Goal: Information Seeking & Learning: Find specific page/section

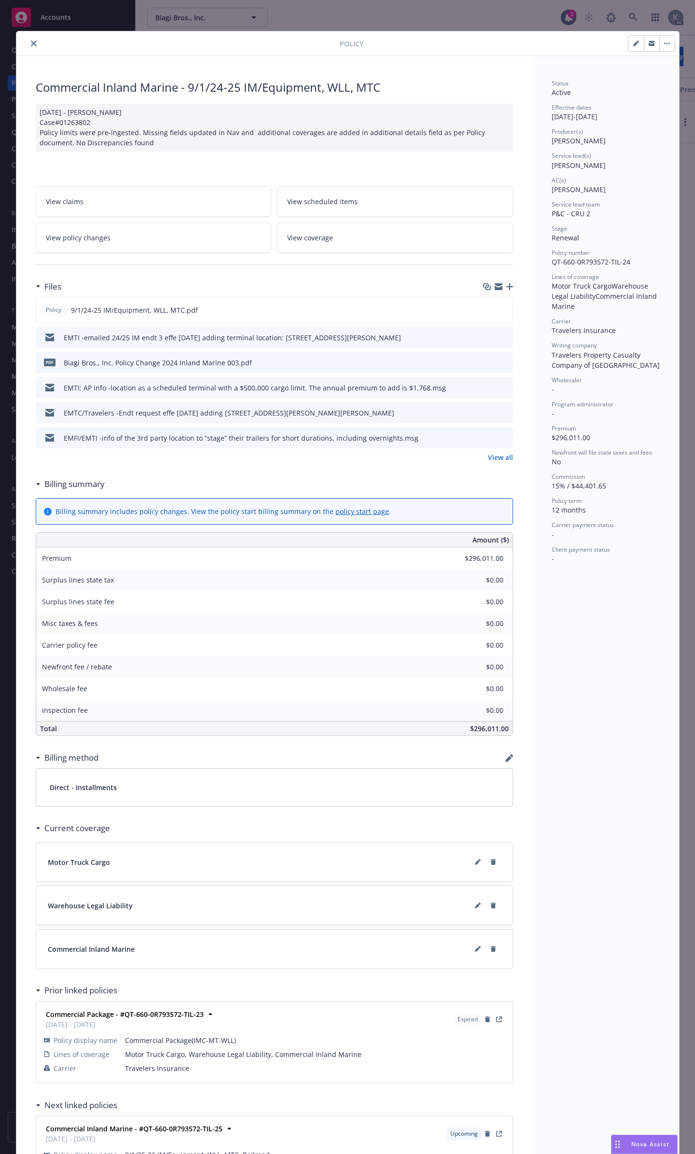
scroll to position [23, 0]
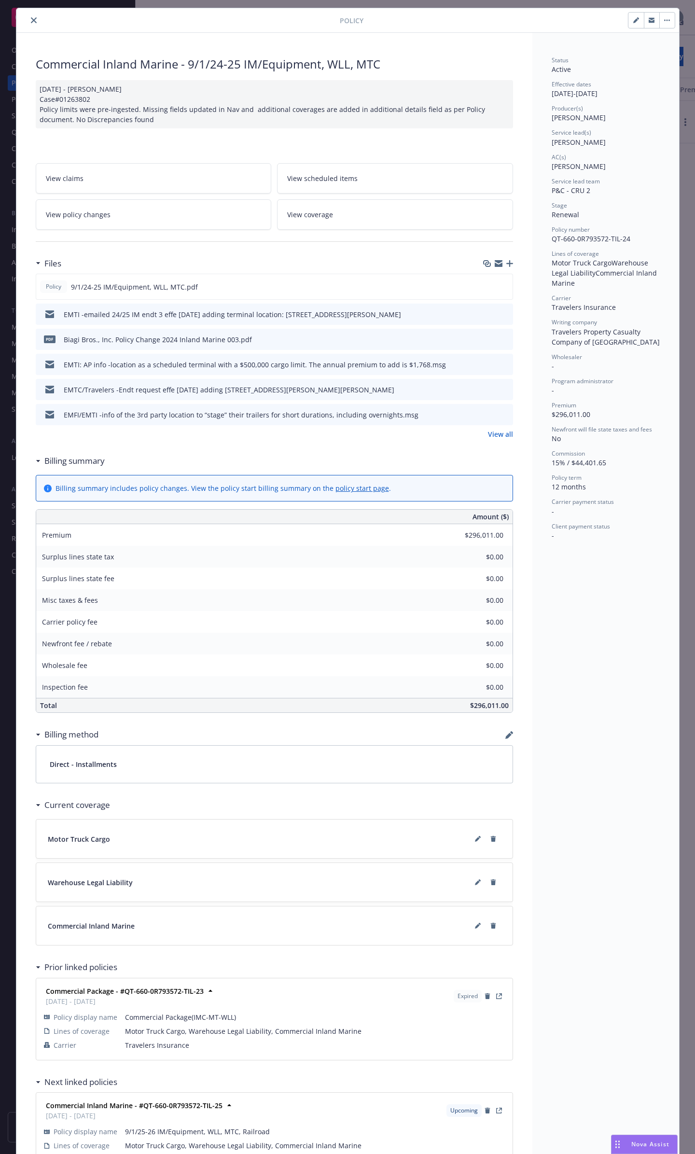
click at [31, 21] on icon "close" at bounding box center [34, 20] width 6 height 6
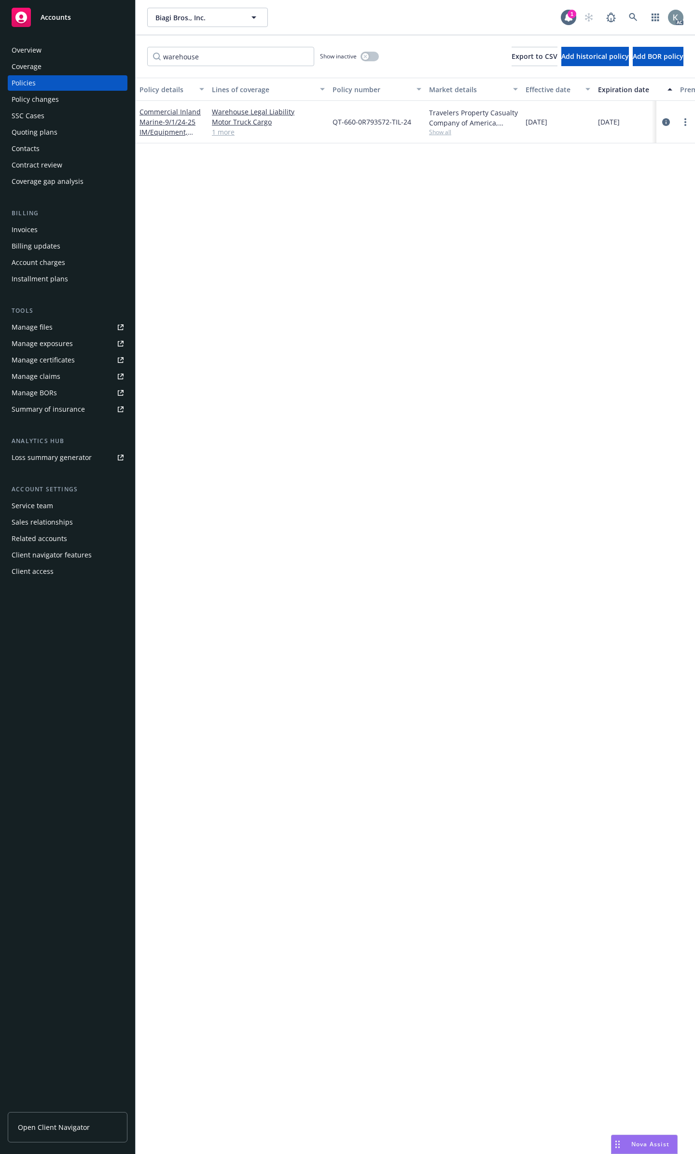
click at [72, 82] on div "Policies" at bounding box center [68, 82] width 112 height 15
click at [66, 53] on div "Overview" at bounding box center [68, 49] width 112 height 15
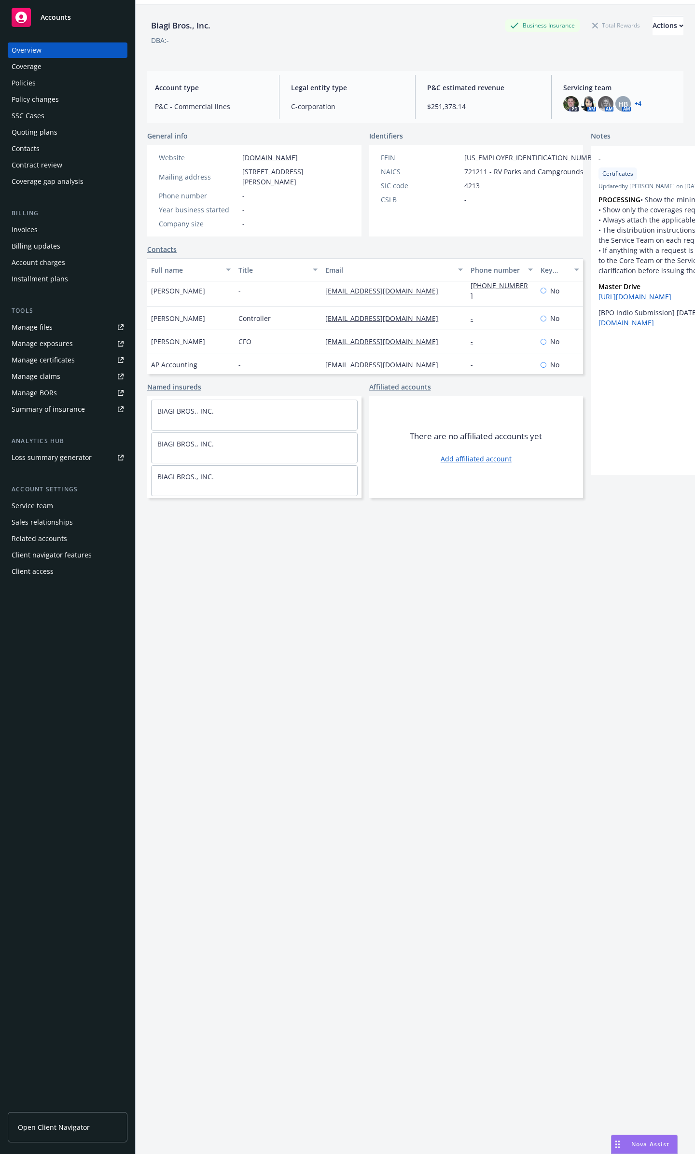
scroll to position [33, 0]
click at [261, 173] on span "[STREET_ADDRESS][PERSON_NAME]" at bounding box center [296, 175] width 108 height 20
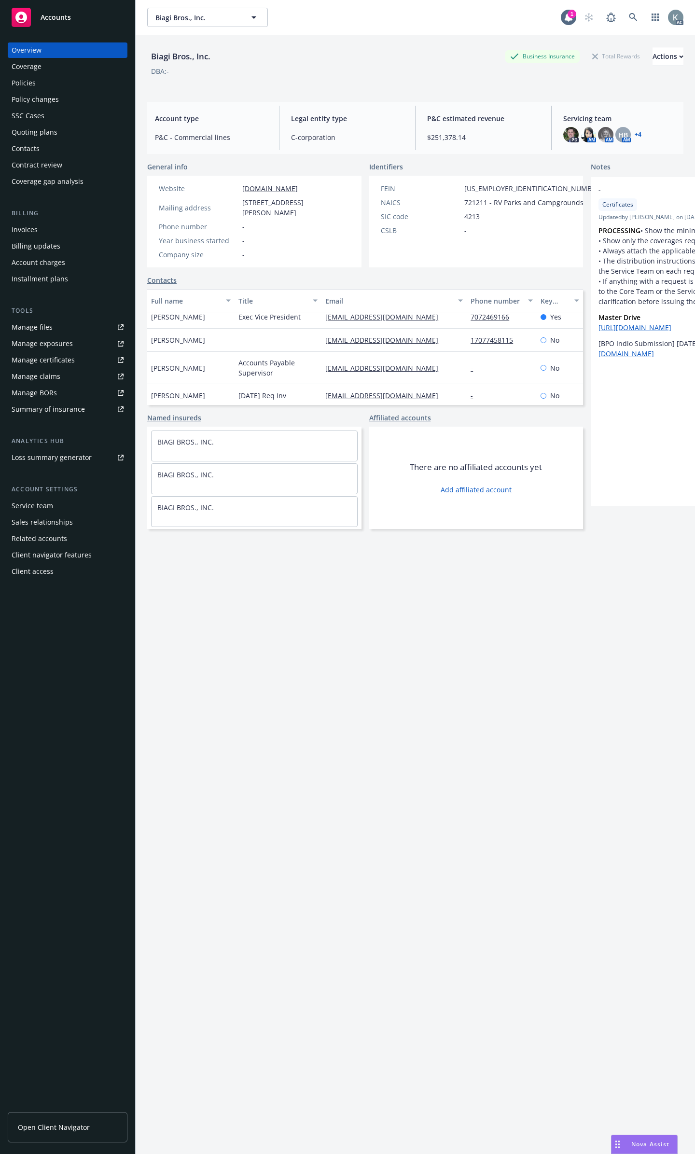
scroll to position [0, 0]
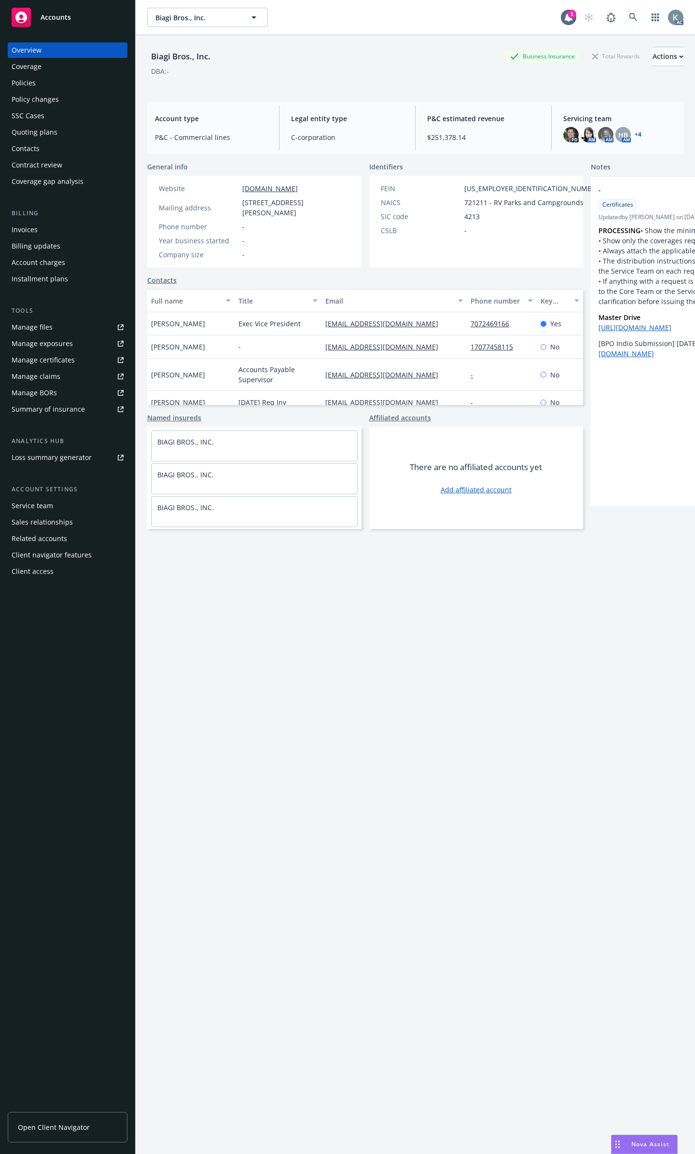
click at [47, 68] on div "Coverage" at bounding box center [68, 66] width 112 height 15
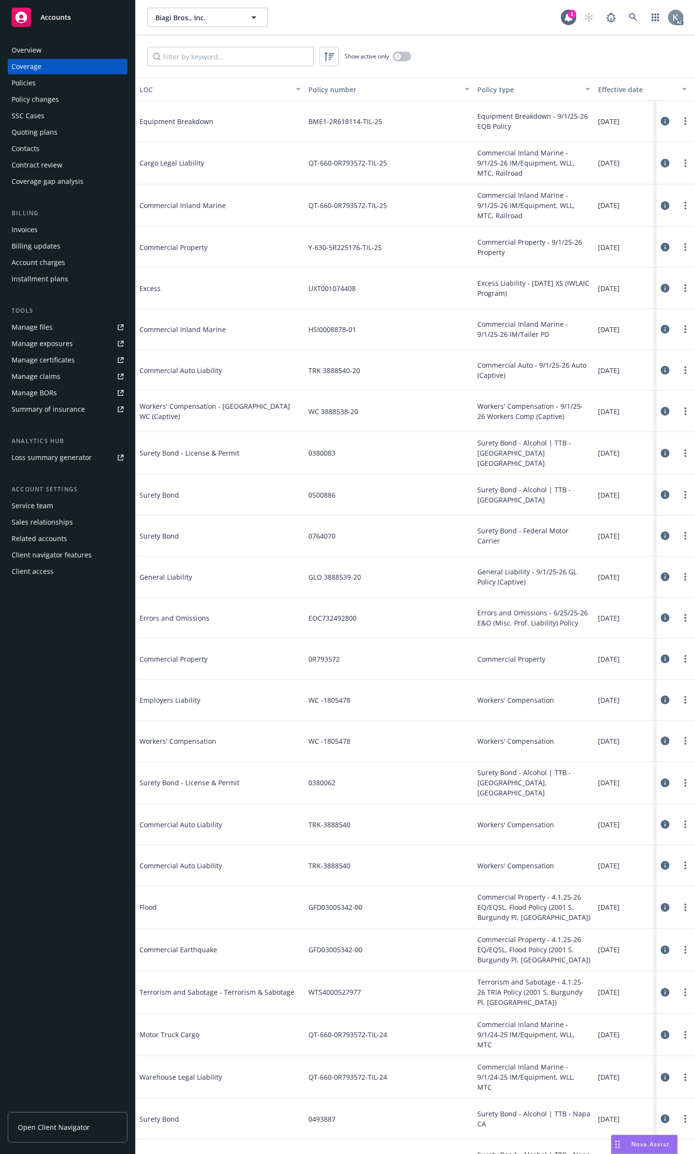
click at [44, 79] on div "Policies" at bounding box center [68, 82] width 112 height 15
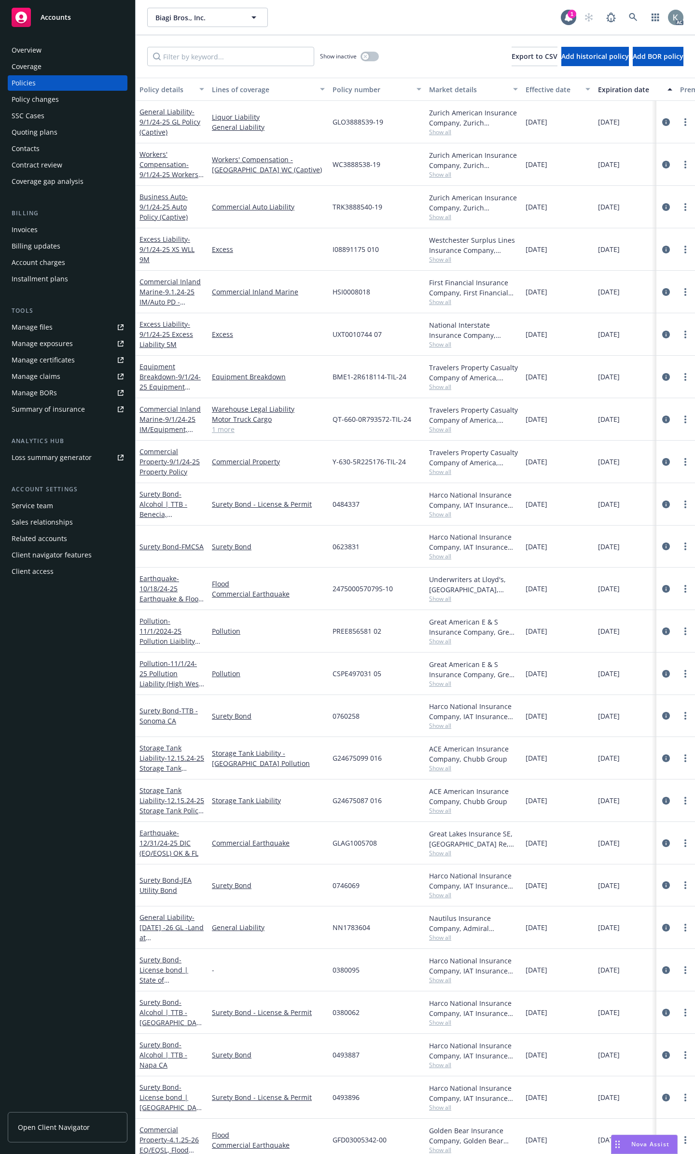
click at [40, 100] on div "Policy changes" at bounding box center [35, 99] width 47 height 15
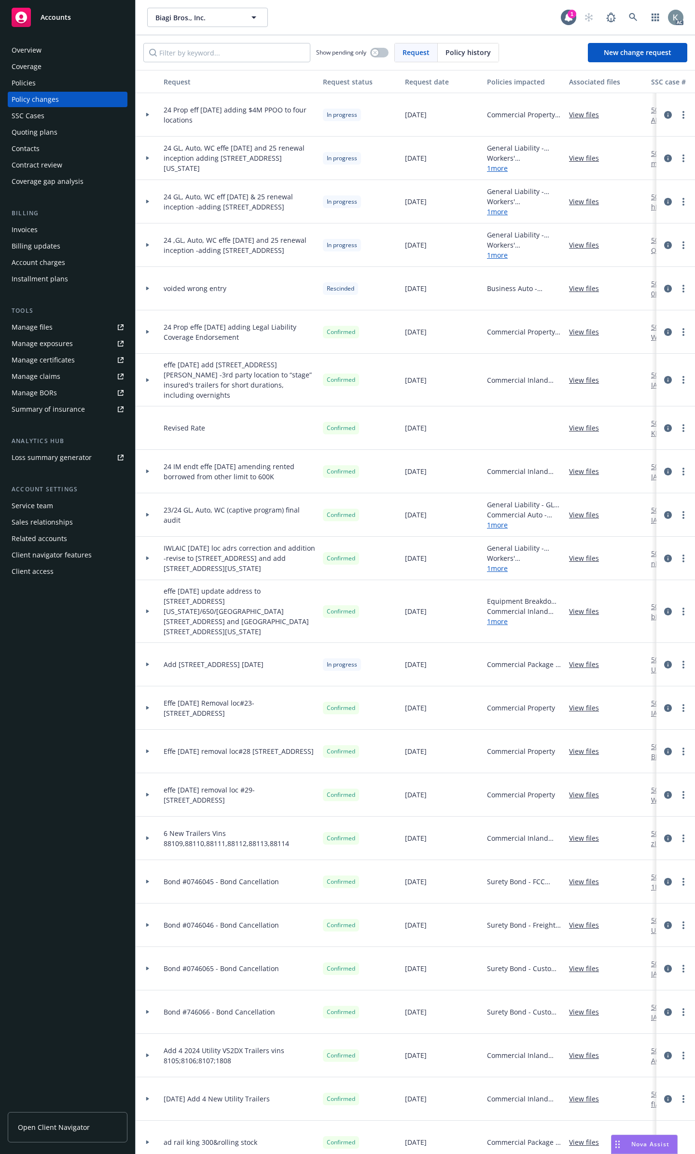
click at [96, 83] on div "Policies" at bounding box center [68, 82] width 112 height 15
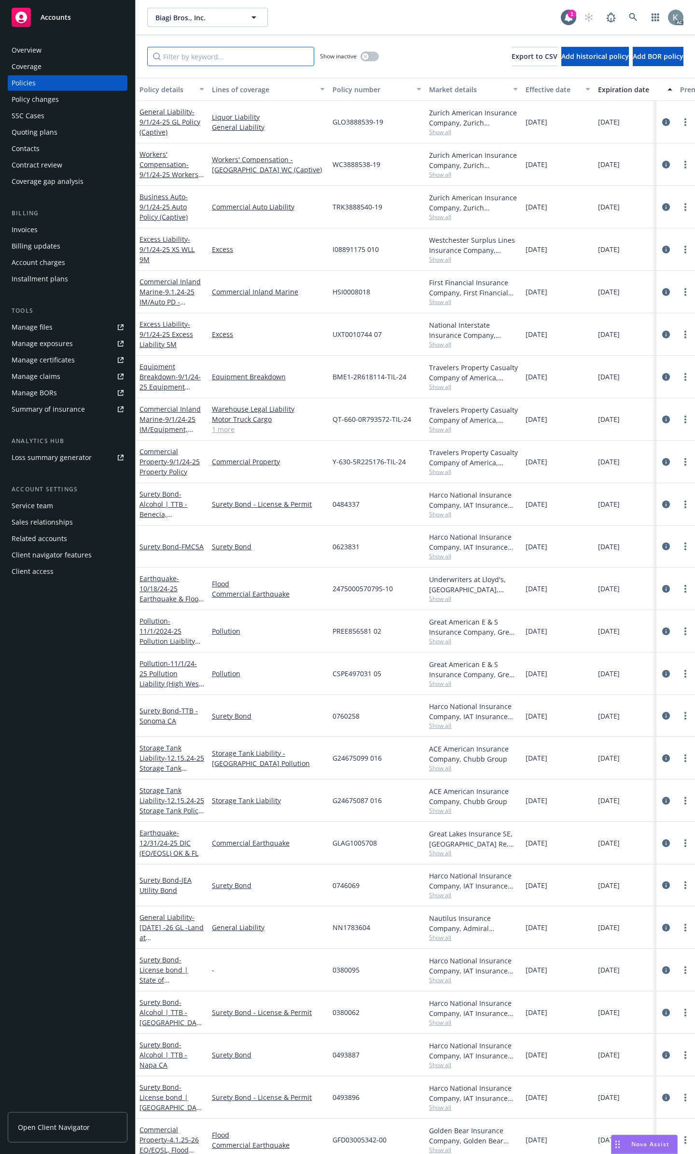
click at [182, 52] on input "Filter by keyword..." at bounding box center [230, 56] width 167 height 19
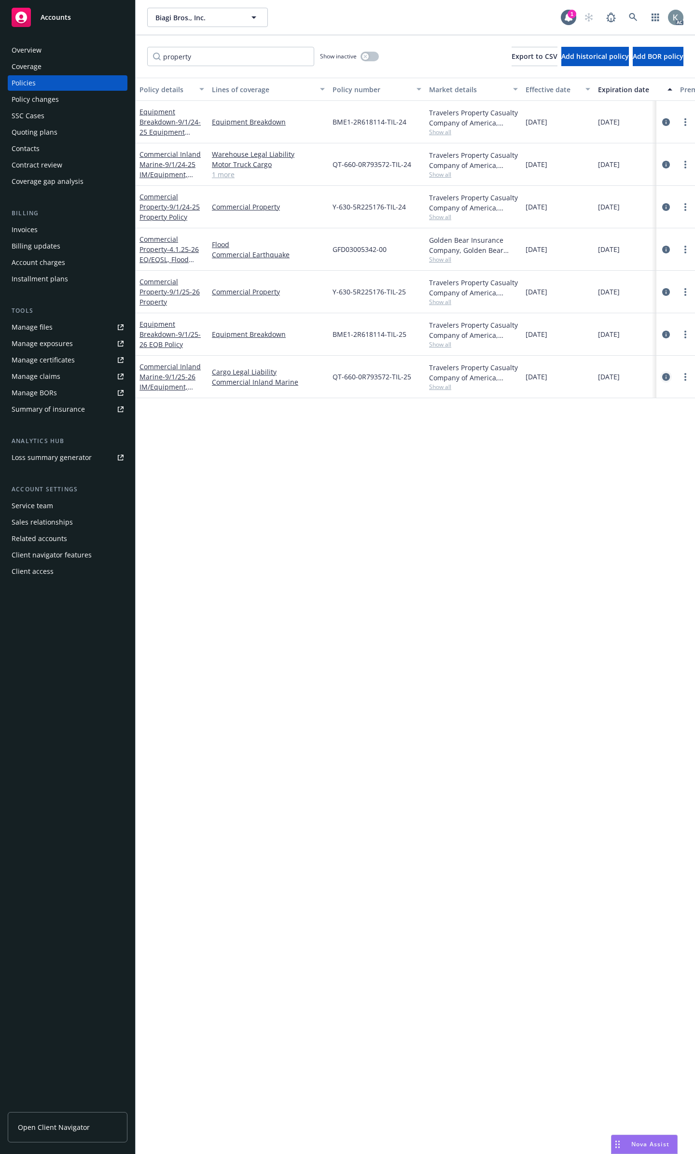
click at [666, 373] on icon "circleInformation" at bounding box center [666, 377] width 8 height 8
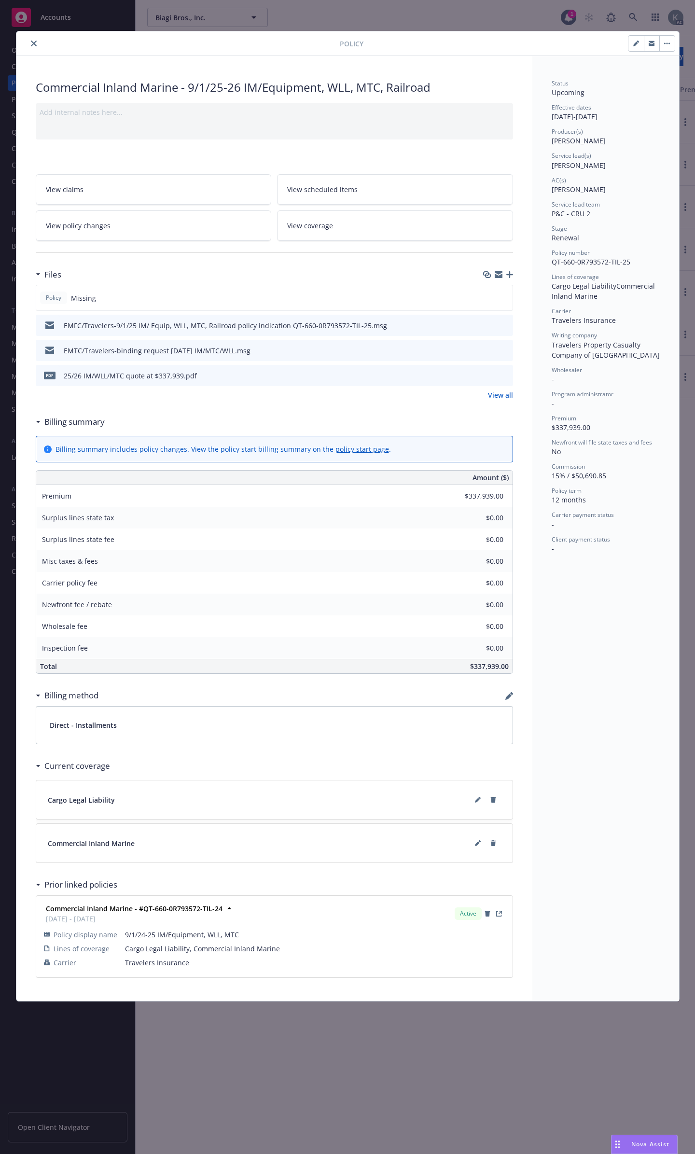
click at [28, 34] on div "Policy" at bounding box center [347, 43] width 663 height 25
click at [32, 41] on icon "close" at bounding box center [34, 44] width 6 height 6
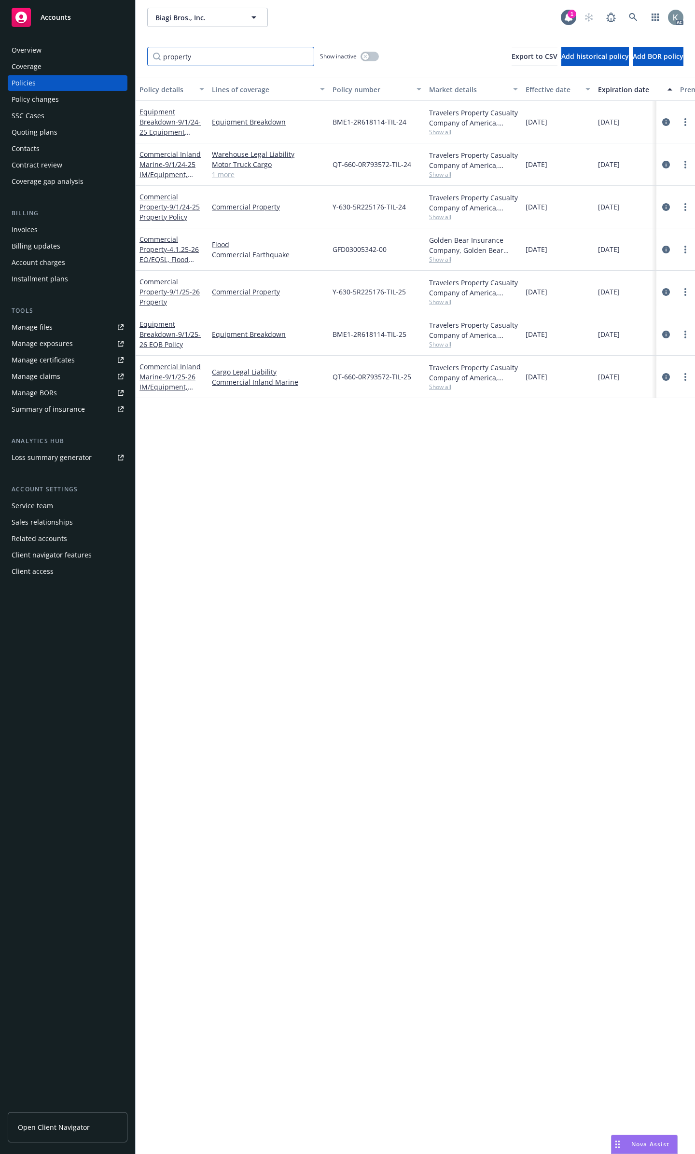
drag, startPoint x: 198, startPoint y: 54, endPoint x: 72, endPoint y: 59, distance: 126.1
click at [72, 59] on div "Accounts Overview Coverage Policies Policy changes SSC Cases Quoting plans Cont…" at bounding box center [347, 577] width 695 height 1154
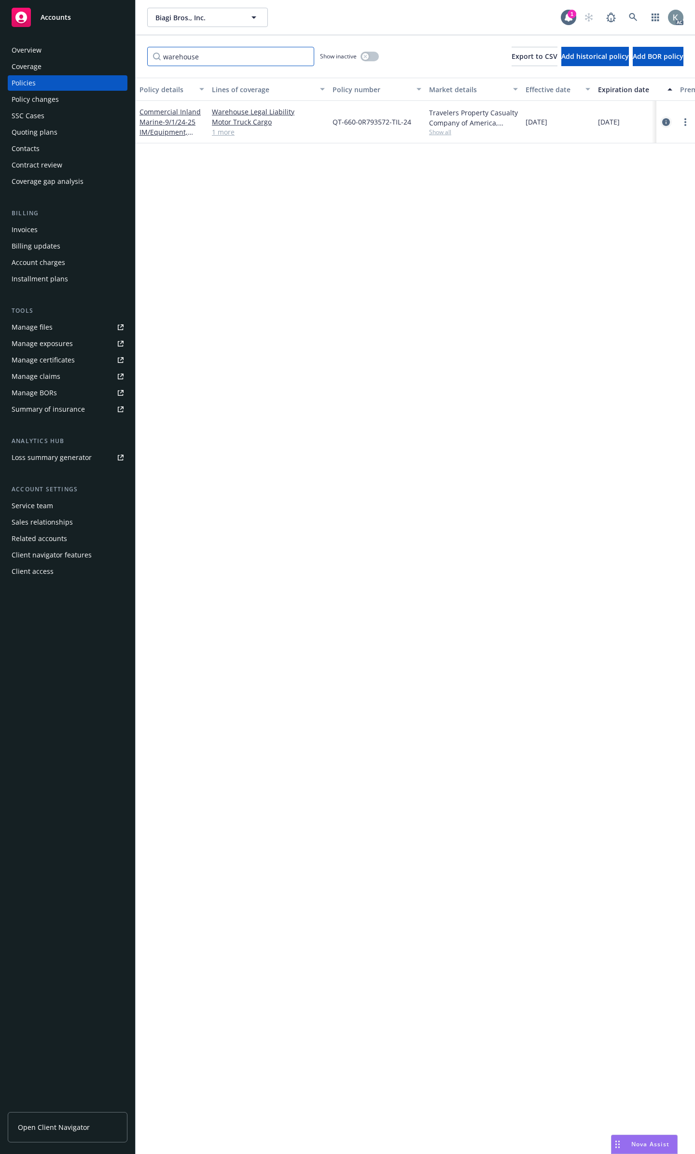
type input "warehouse"
click at [669, 118] on icon "circleInformation" at bounding box center [666, 122] width 8 height 8
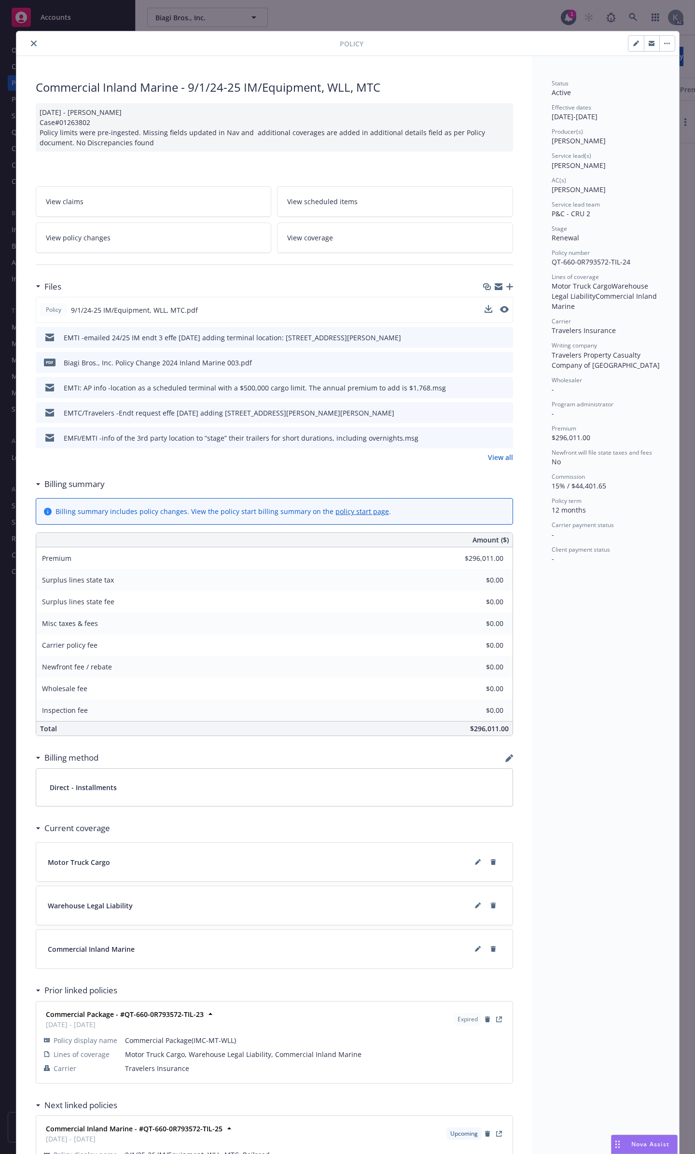
click at [501, 305] on button at bounding box center [504, 310] width 9 height 10
click at [503, 306] on icon "preview file" at bounding box center [503, 309] width 9 height 7
click at [31, 41] on icon "close" at bounding box center [34, 44] width 6 height 6
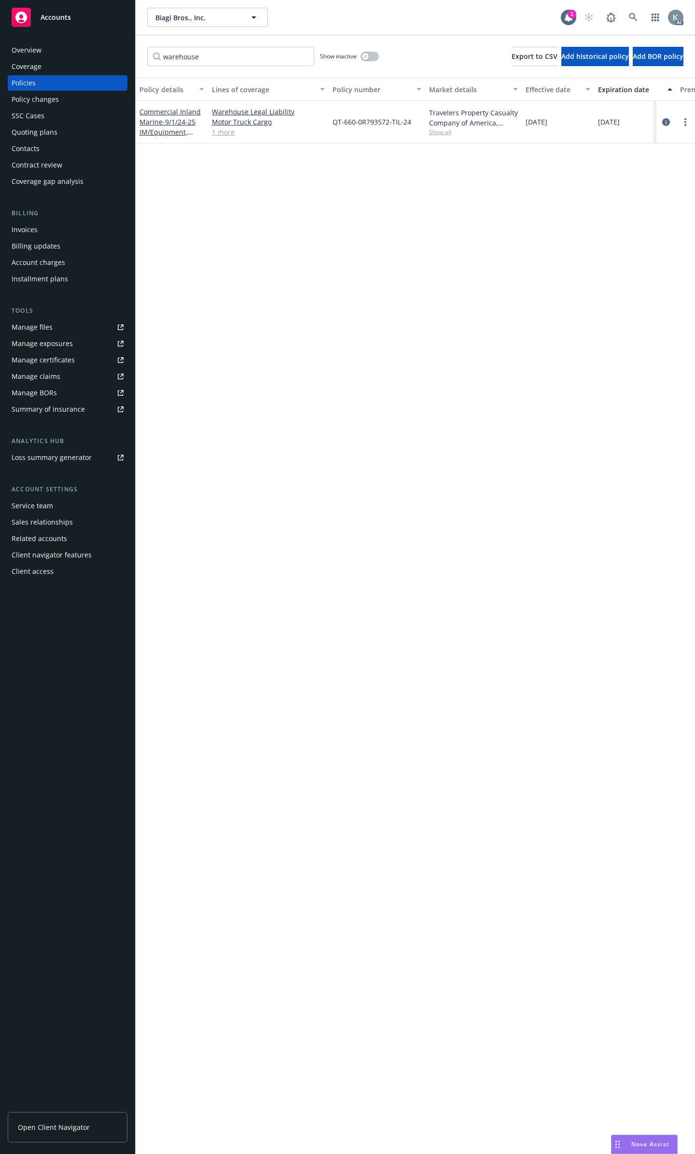
click at [80, 320] on link "Manage files" at bounding box center [68, 327] width 120 height 15
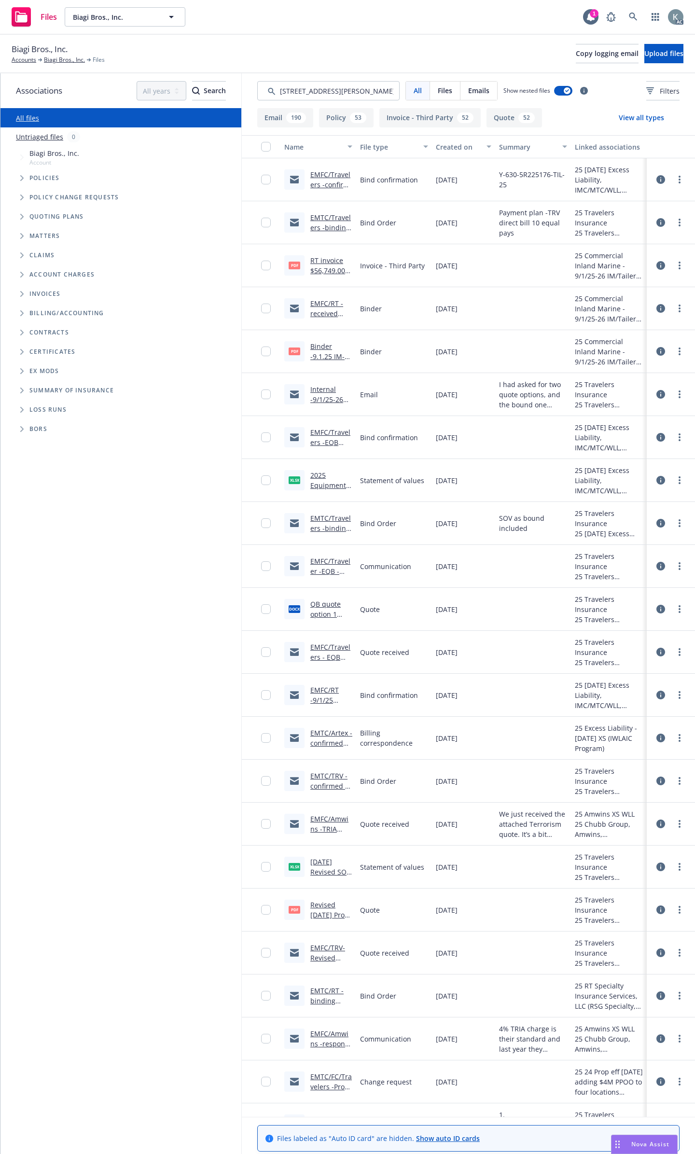
scroll to position [0, 9]
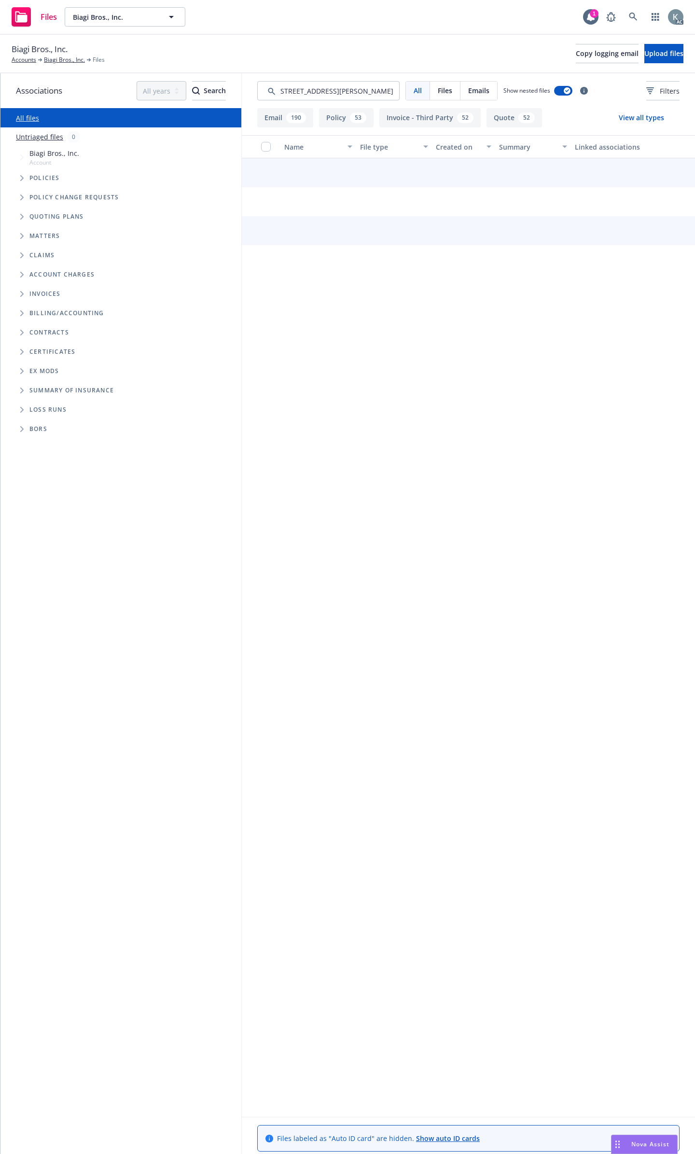
type input "460 N. Ellis Road, Jacksonville, FL 32254"
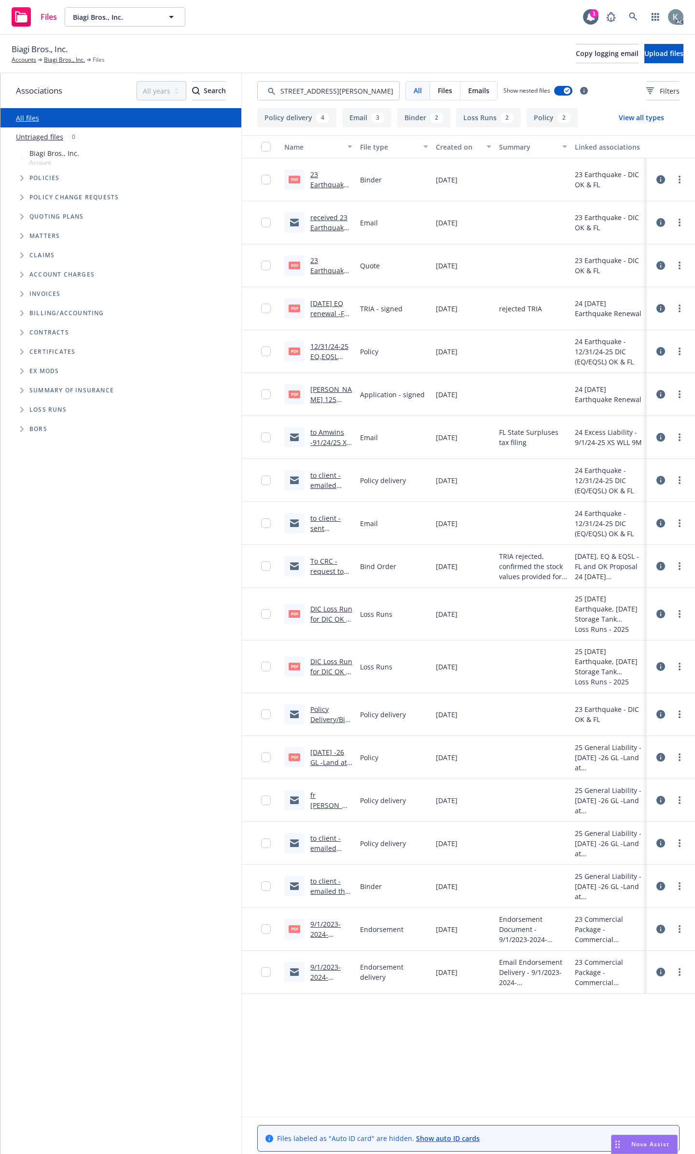
scroll to position [0, 0]
drag, startPoint x: 396, startPoint y: 88, endPoint x: 88, endPoint y: 79, distance: 308.2
click at [88, 79] on div "Associations All years 2027 2026 2025 2024 2023 2022 2021 2020 2019 2018 2017 2…" at bounding box center [347, 613] width 695 height 1081
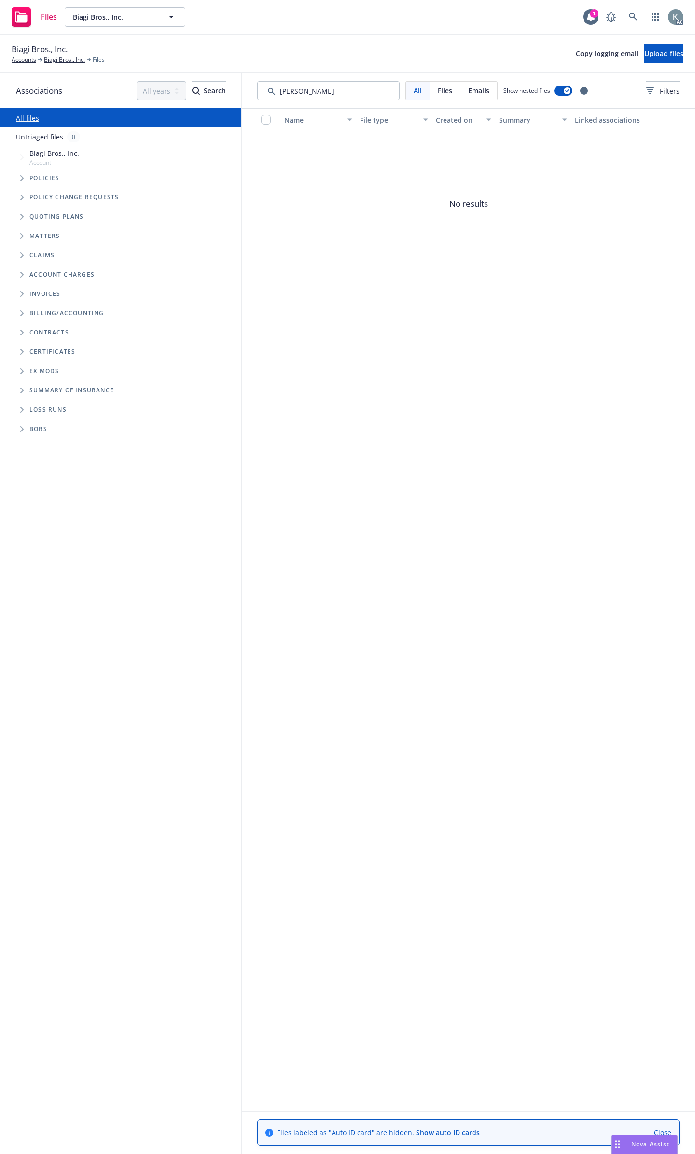
type input "J"
type input "jacksonville"
click at [636, 16] on icon at bounding box center [633, 17] width 9 height 9
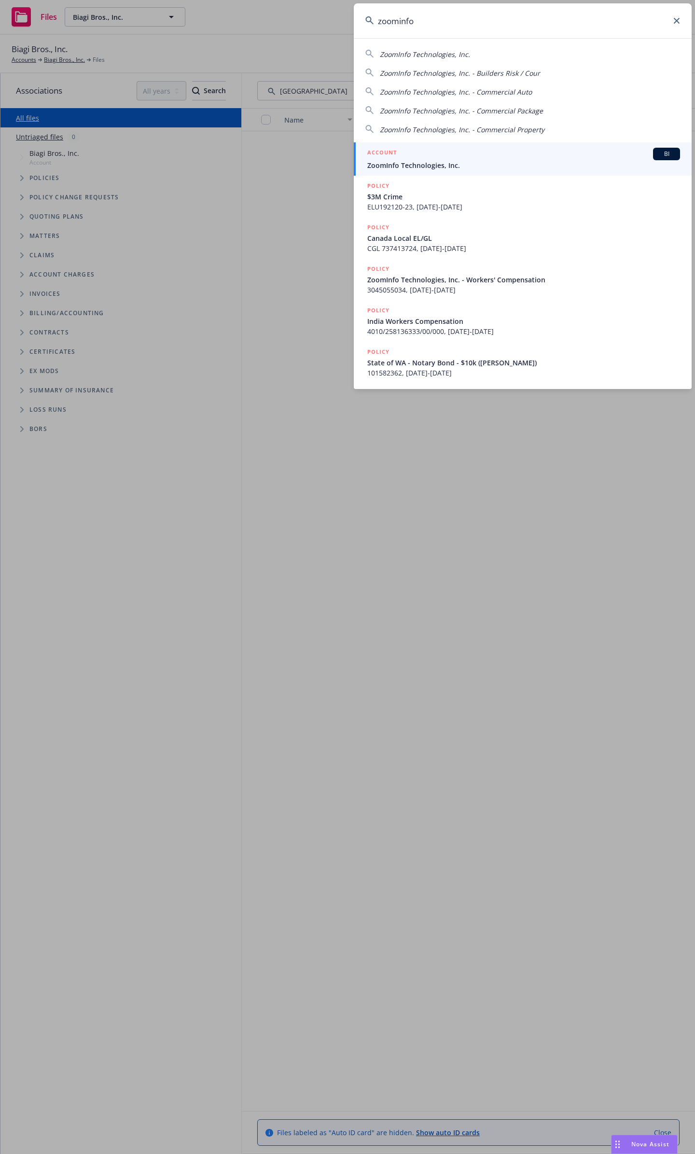
type input "zoominfo"
click at [514, 148] on div "ACCOUNT BI" at bounding box center [523, 154] width 313 height 13
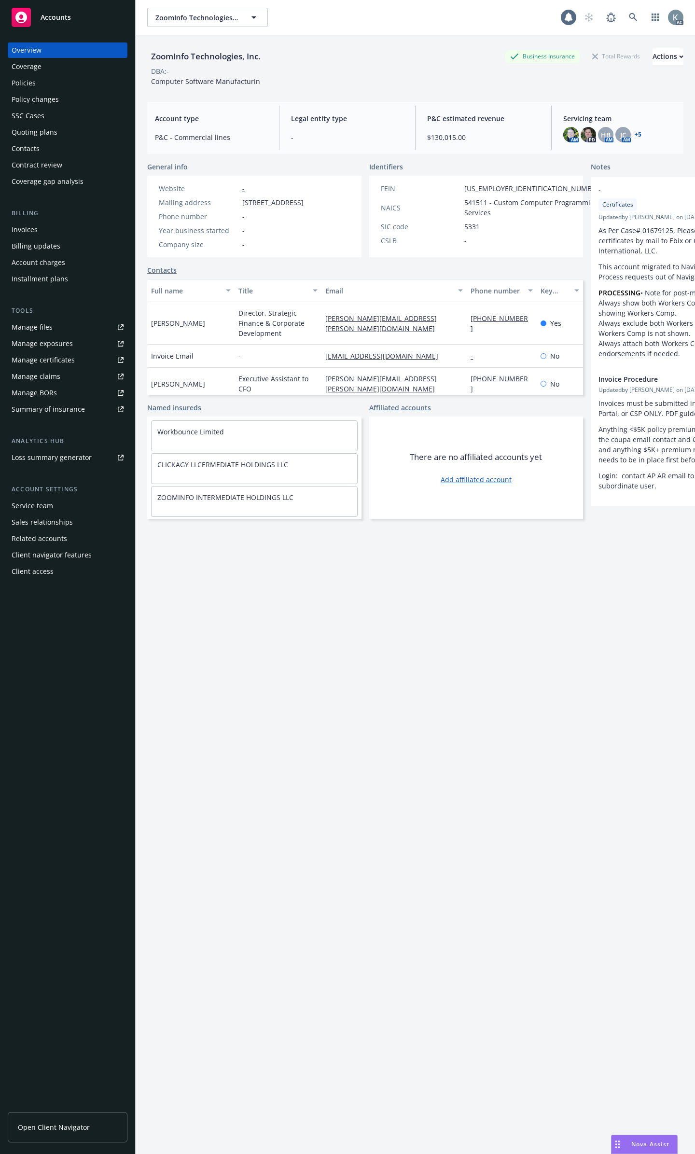
click at [104, 84] on div "Policies" at bounding box center [68, 82] width 112 height 15
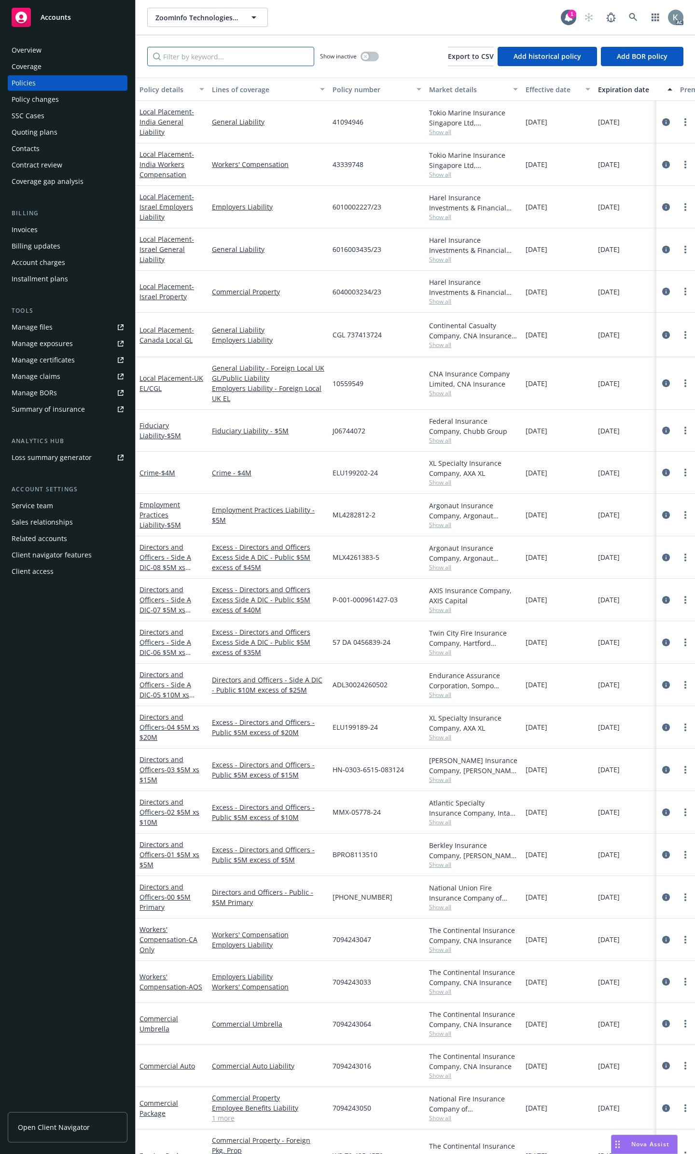
click at [198, 55] on input "Filter by keyword..." at bounding box center [230, 56] width 167 height 19
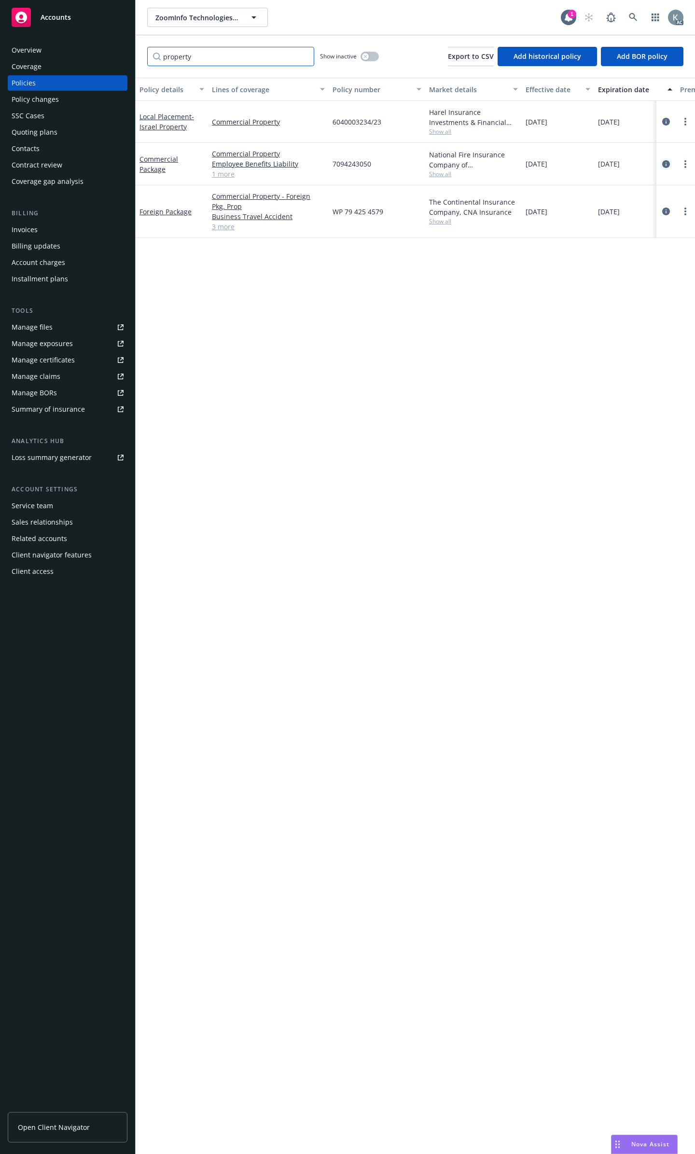
type input "property"
click at [666, 161] on icon "circleInformation" at bounding box center [666, 164] width 8 height 8
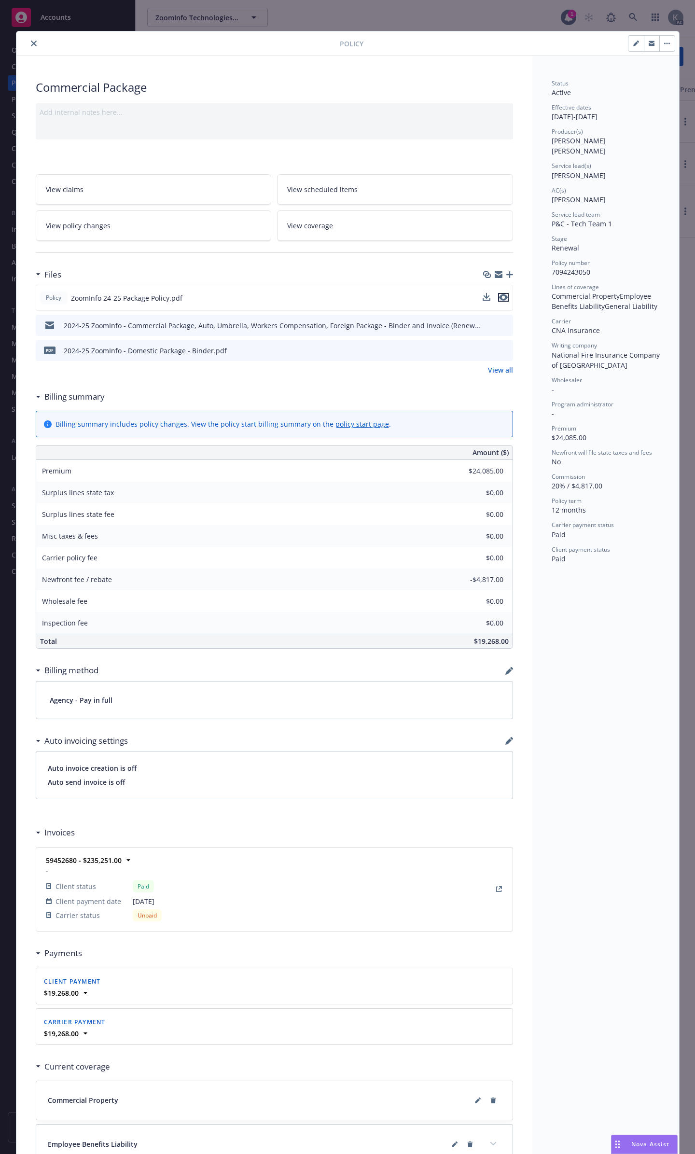
click at [500, 294] on icon "preview file" at bounding box center [503, 297] width 9 height 7
click at [31, 45] on icon "close" at bounding box center [34, 44] width 6 height 6
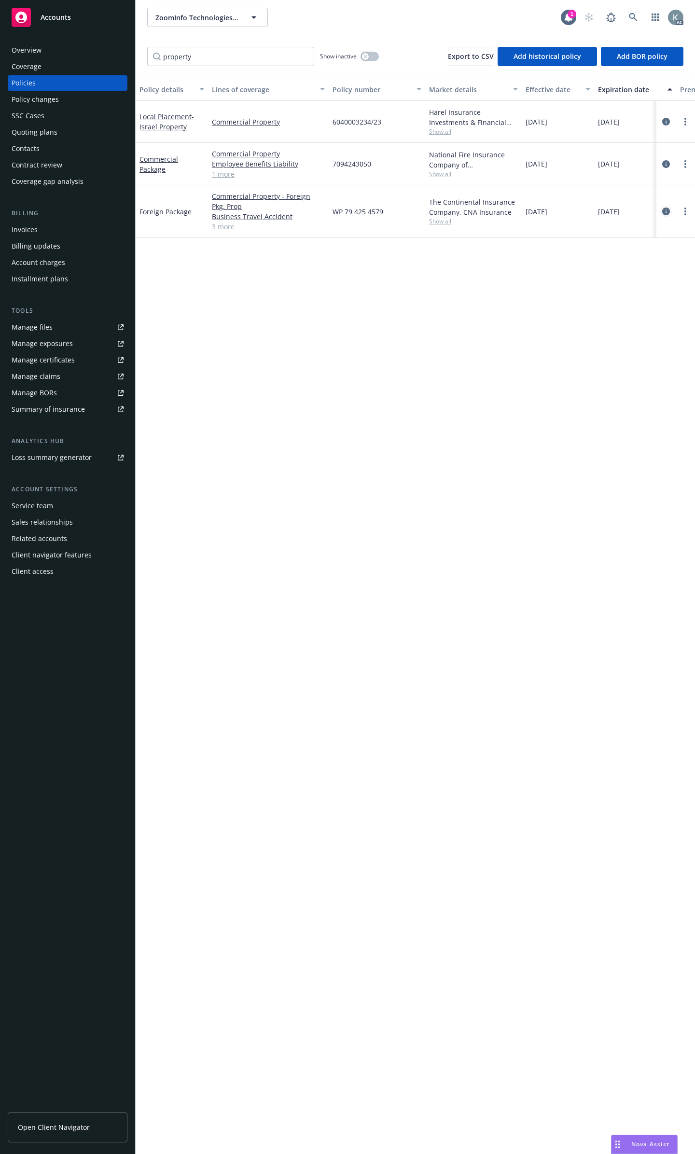
click at [666, 208] on icon "circleInformation" at bounding box center [666, 212] width 8 height 8
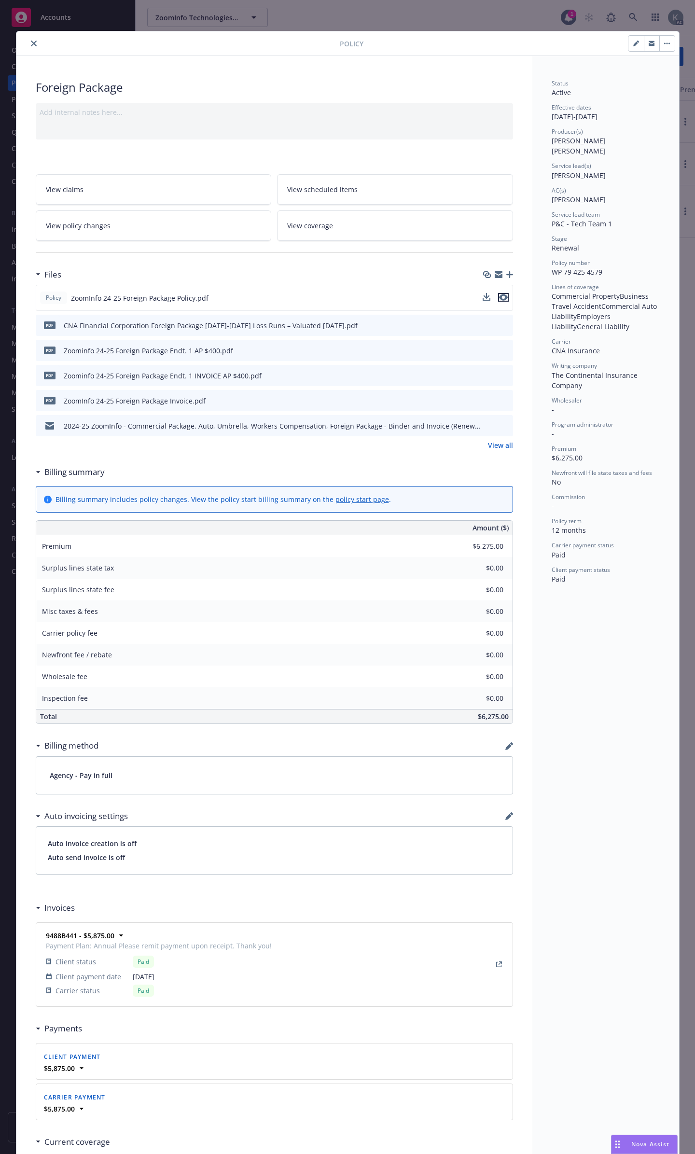
click at [501, 294] on icon "preview file" at bounding box center [503, 297] width 9 height 7
